Goal: Register for event/course

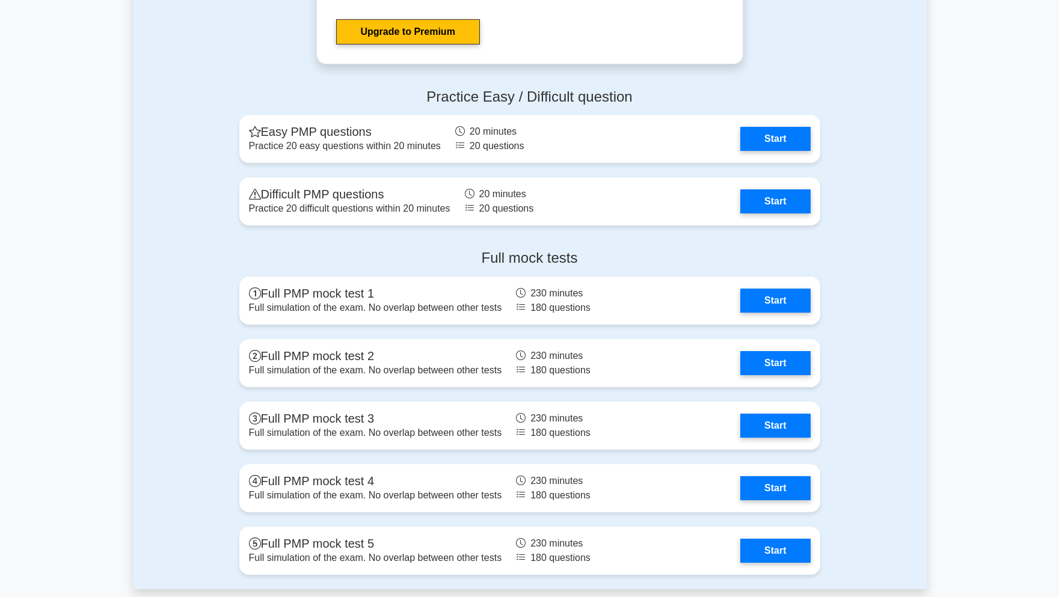
scroll to position [3247, 0]
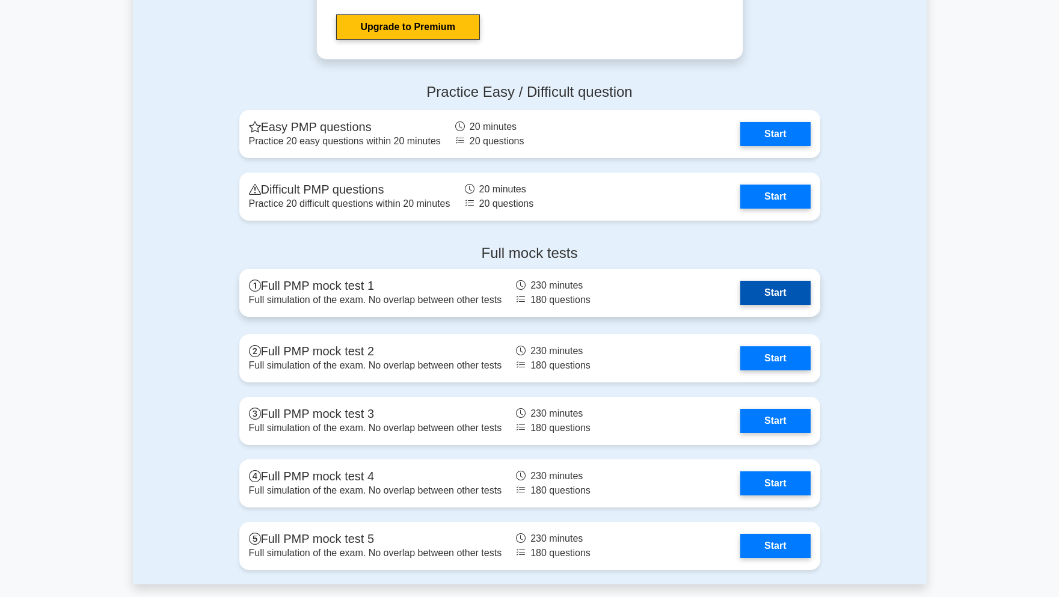
click at [773, 293] on link "Start" at bounding box center [775, 293] width 70 height 24
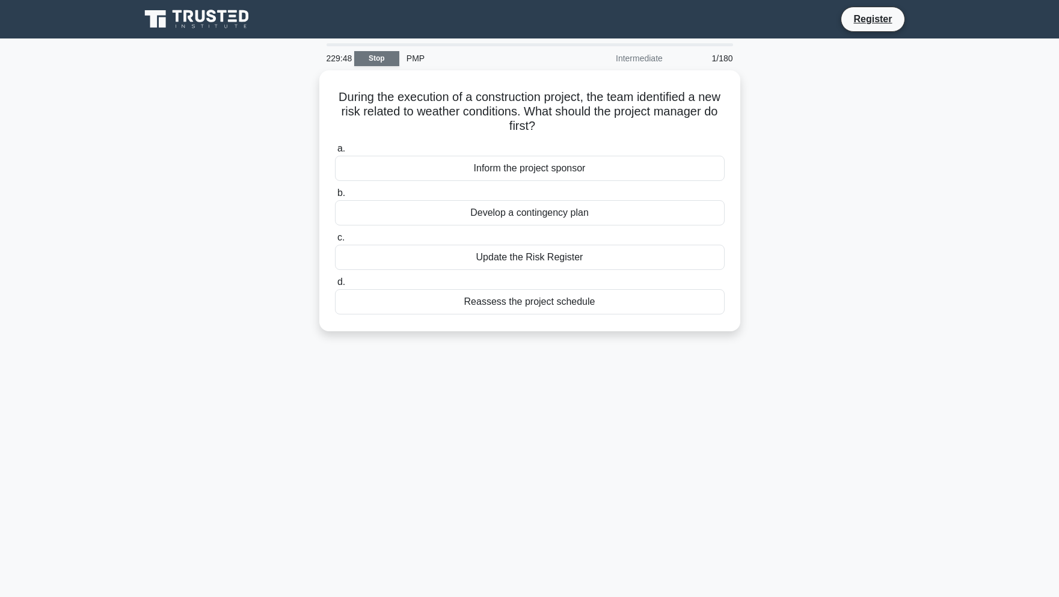
click at [391, 60] on link "Stop" at bounding box center [376, 58] width 45 height 15
